Goal: Check status: Check status

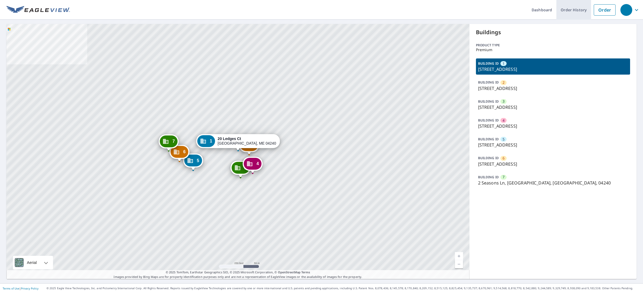
click at [563, 10] on link "Order History" at bounding box center [574, 10] width 35 height 20
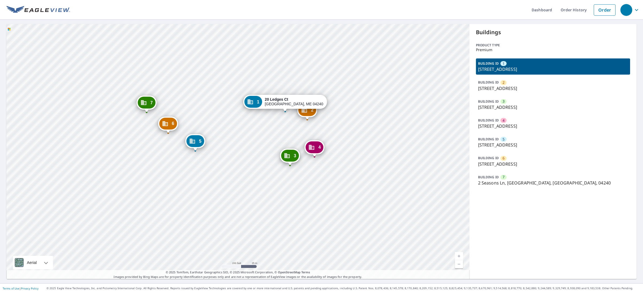
click at [312, 80] on div "2 17 Ledges Ct Lewiston, ME 04240 3 31 Ledges Ct Lewiston, ME 04240 4 2 Ledges …" at bounding box center [237, 151] width 463 height 255
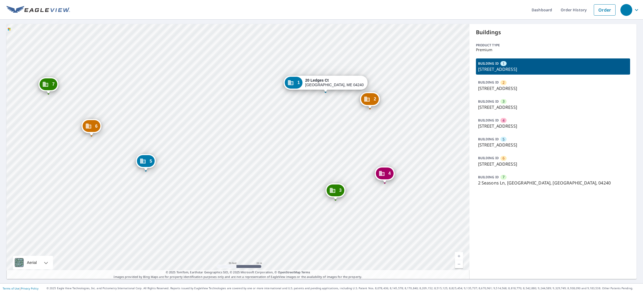
drag, startPoint x: 330, startPoint y: 157, endPoint x: 354, endPoint y: 140, distance: 28.8
click at [354, 140] on div "2 17 Ledges Ct Lewiston, ME 04240 3 31 Ledges Ct Lewiston, ME 04240 4 2 Ledges …" at bounding box center [237, 151] width 463 height 255
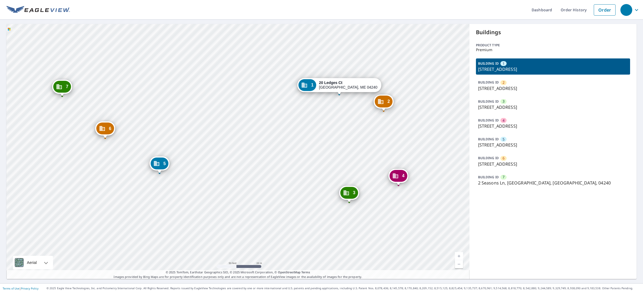
drag, startPoint x: 307, startPoint y: 139, endPoint x: 320, endPoint y: 141, distance: 13.9
click at [320, 141] on div "2 17 Ledges Ct Lewiston, ME 04240 3 31 Ledges Ct Lewiston, ME 04240 4 2 Ledges …" at bounding box center [237, 151] width 463 height 255
click at [403, 48] on div "2 17 Ledges Ct Lewiston, ME 04240 3 31 Ledges Ct Lewiston, ME 04240 4 2 Ledges …" at bounding box center [237, 151] width 463 height 255
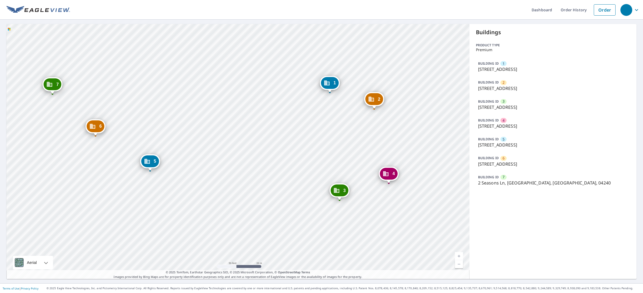
drag, startPoint x: 273, startPoint y: 163, endPoint x: 315, endPoint y: 146, distance: 45.3
click at [315, 146] on div "2 17 Ledges Ct Lewiston, ME 04240 3 31 Ledges Ct Lewiston, ME 04240 4 2 Ledges …" at bounding box center [237, 151] width 463 height 255
